Goal: Information Seeking & Learning: Find specific fact

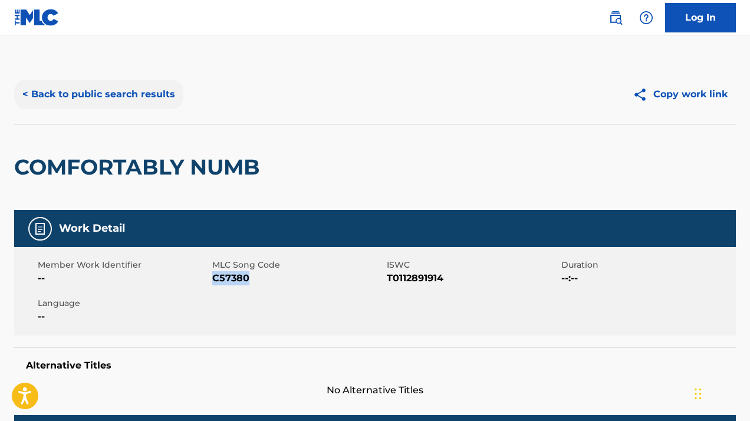
click at [74, 90] on button "< Back to public search results" at bounding box center [98, 94] width 169 height 29
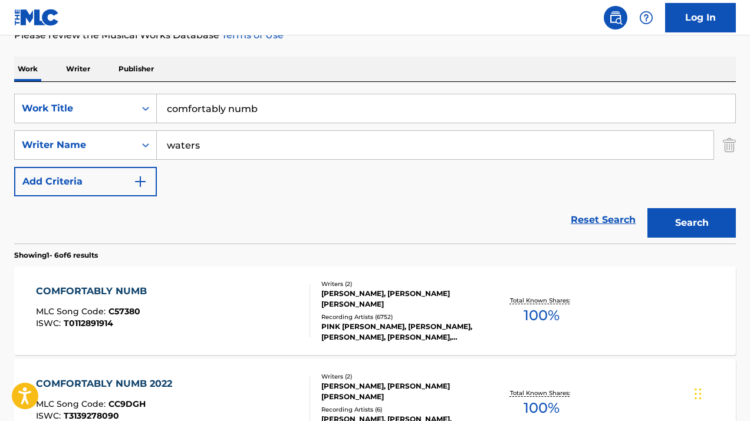
scroll to position [168, 0]
click at [190, 111] on input "comfortably numb" at bounding box center [446, 109] width 578 height 28
type input "end of"
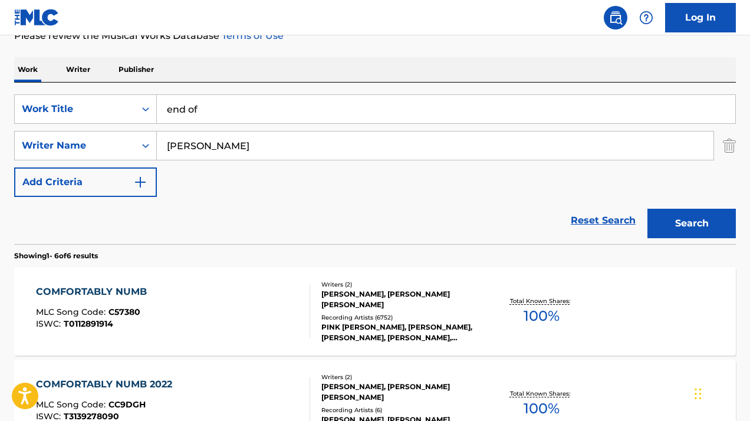
type input "[PERSON_NAME]"
click at [647, 209] on button "Search" at bounding box center [691, 223] width 88 height 29
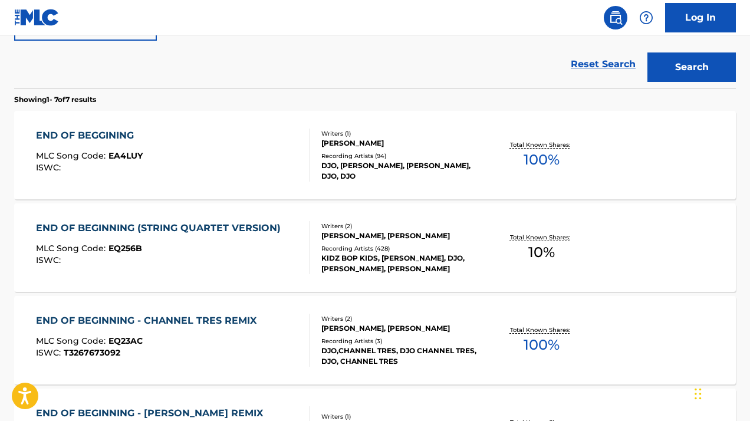
scroll to position [309, 0]
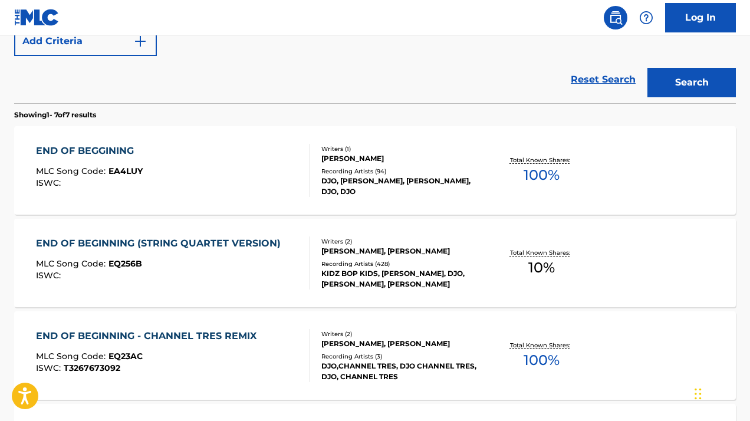
click at [179, 168] on div "END OF BEGGINING MLC Song Code : EA4LUY ISWC :" at bounding box center [173, 170] width 274 height 53
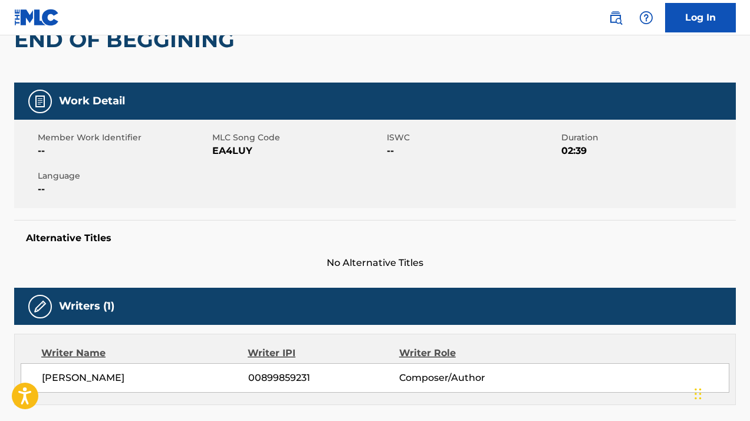
scroll to position [115, 0]
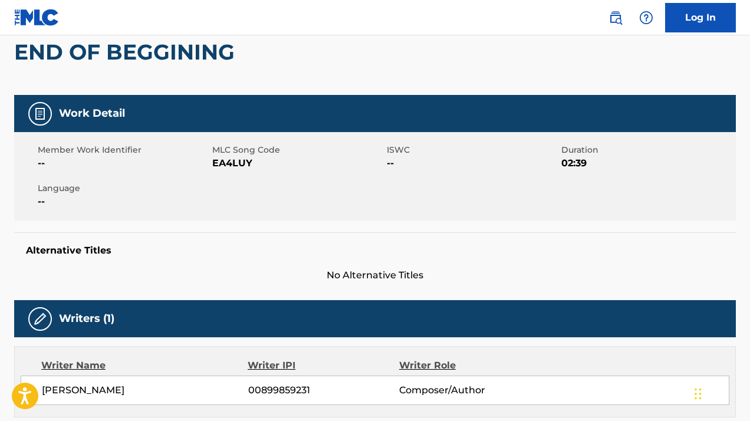
click at [232, 163] on span "EA4LUY" at bounding box center [297, 163] width 171 height 14
copy span "EA4LUY"
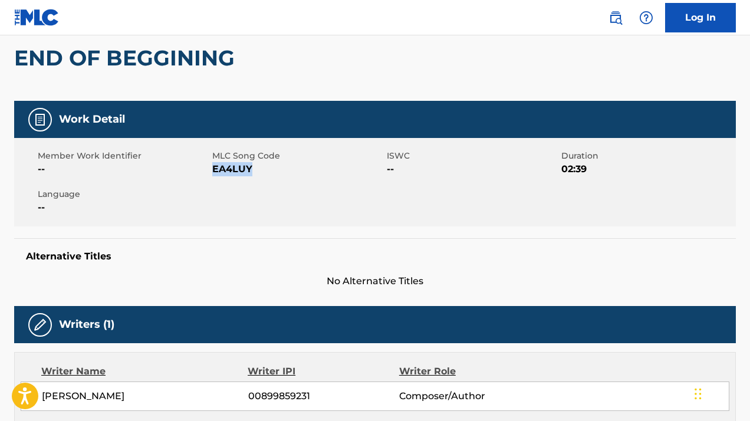
scroll to position [0, 0]
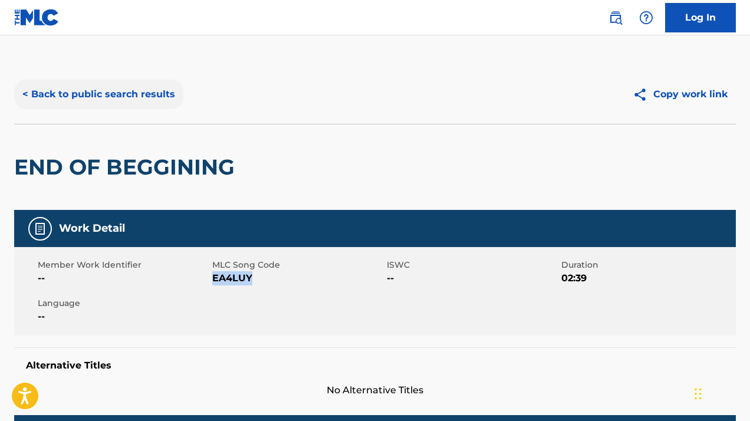
click at [36, 92] on button "< Back to public search results" at bounding box center [98, 94] width 169 height 29
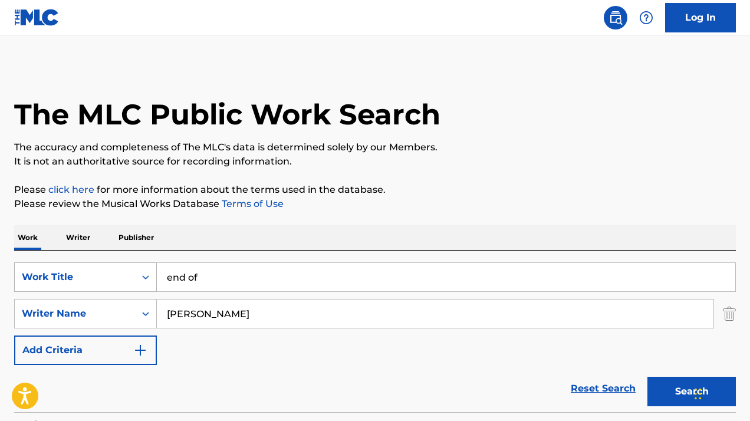
drag, startPoint x: 216, startPoint y: 281, endPoint x: 106, endPoint y: 275, distance: 109.8
click at [106, 276] on div "SearchWithCriteria027b8a01-af66-4638-91b1-500bb2565f04 Work Title end of" at bounding box center [374, 276] width 721 height 29
type input "build my life"
drag, startPoint x: 222, startPoint y: 306, endPoint x: 137, endPoint y: 303, distance: 84.3
click at [141, 306] on div "SearchWithCriteriaa5cffc3e-3832-4089-9b7b-6b3805e10f72 Writer Name [PERSON_NAME]" at bounding box center [374, 313] width 721 height 29
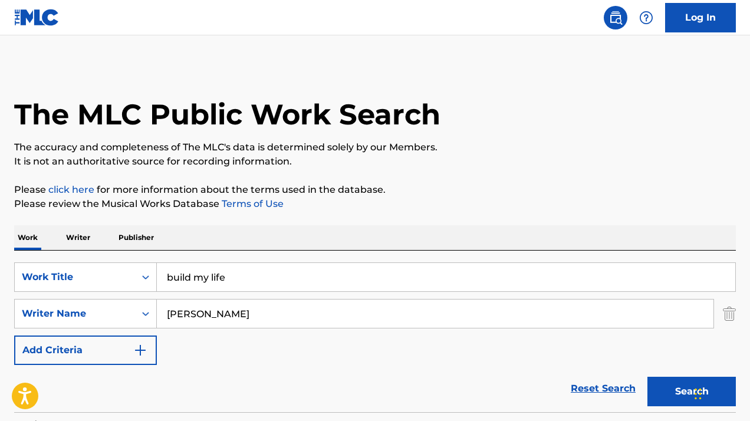
click at [176, 311] on input "[PERSON_NAME]" at bounding box center [435, 313] width 556 height 28
click at [206, 306] on input "Search Form" at bounding box center [435, 313] width 556 height 28
paste input "[PERSON_NAME]"
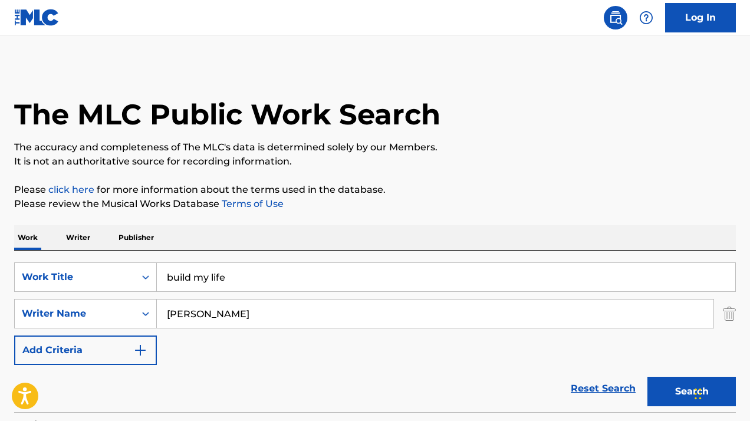
type input "[PERSON_NAME]"
click at [647, 377] on button "Search" at bounding box center [691, 391] width 88 height 29
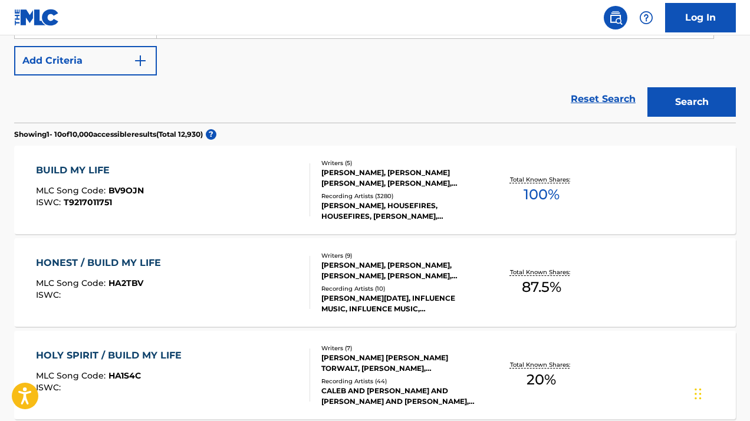
scroll to position [287, 0]
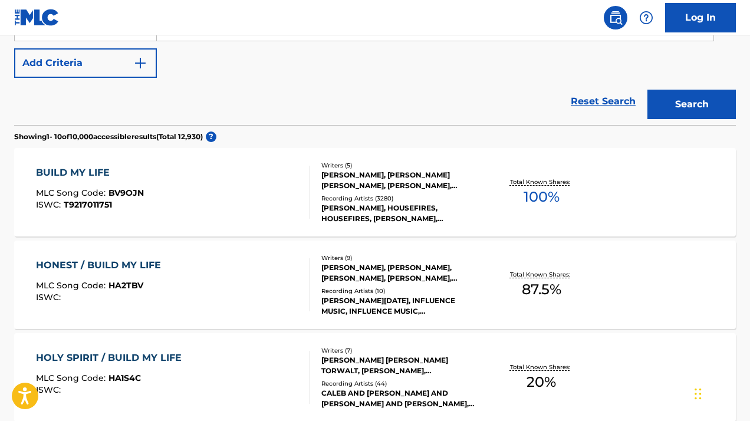
click at [104, 174] on div "BUILD MY LIFE" at bounding box center [90, 173] width 108 height 14
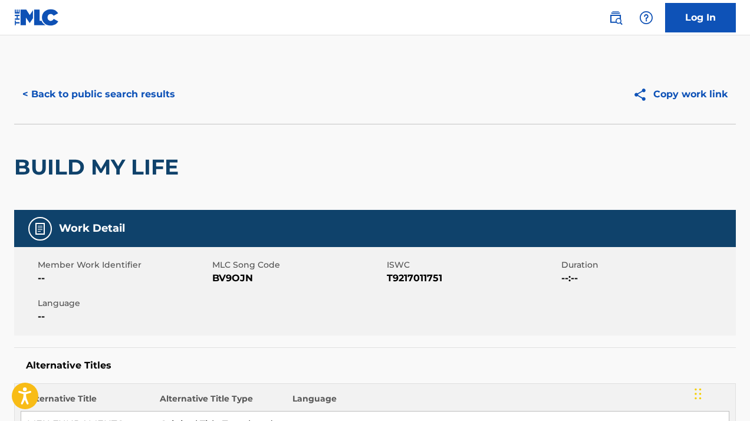
click at [235, 275] on span "BV9OJN" at bounding box center [297, 278] width 171 height 14
copy span "BV9OJN"
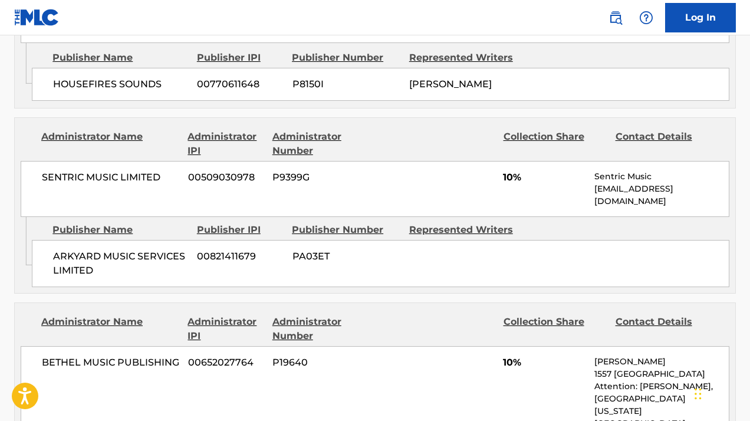
scroll to position [3354, 0]
